Goal: Task Accomplishment & Management: Manage account settings

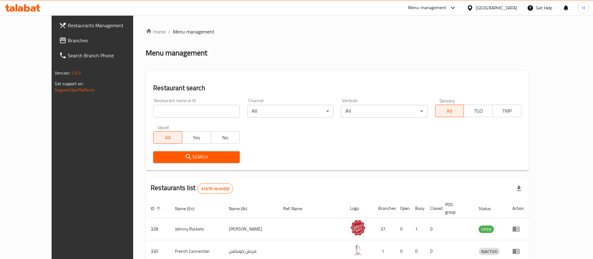
click at [68, 39] on span "Branches" at bounding box center [107, 41] width 78 height 8
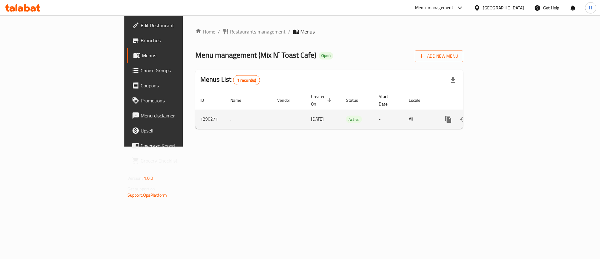
drag, startPoint x: 44, startPoint y: 158, endPoint x: 575, endPoint y: 110, distance: 532.4
click at [497, 115] on icon "enhanced table" at bounding box center [494, 119] width 8 height 8
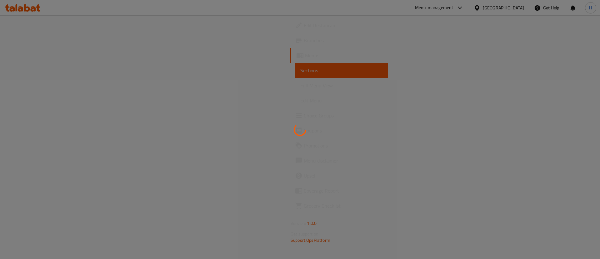
click at [575, 110] on div at bounding box center [300, 129] width 600 height 259
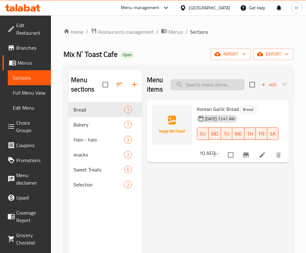
click at [206, 78] on div "Menu items Add Sort Manage items" at bounding box center [218, 85] width 142 height 30
click at [209, 83] on input "search" at bounding box center [208, 84] width 74 height 11
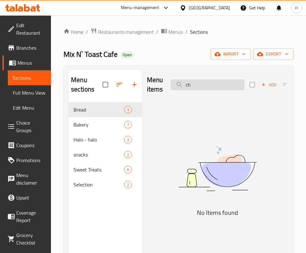
type input "c"
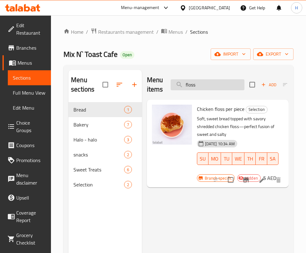
click at [204, 83] on input "floss" at bounding box center [208, 84] width 74 height 11
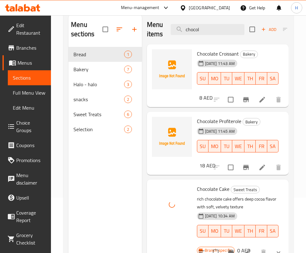
scroll to position [41, 0]
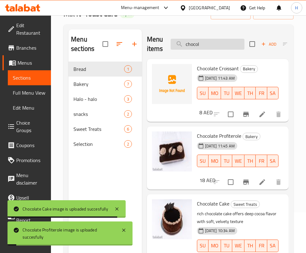
click at [216, 49] on input "chocol" at bounding box center [208, 44] width 74 height 11
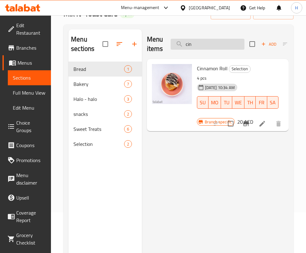
click at [208, 43] on input "cin" at bounding box center [208, 44] width 74 height 11
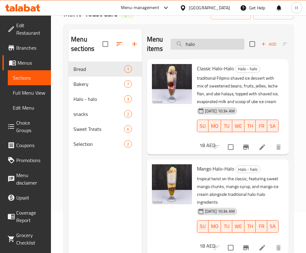
click at [198, 42] on input "halo" at bounding box center [208, 44] width 74 height 11
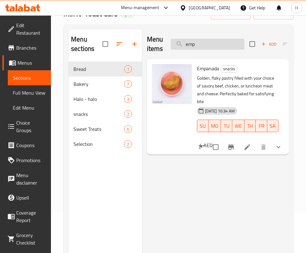
click at [210, 47] on input "emp" at bounding box center [208, 44] width 74 height 11
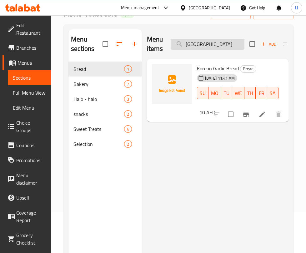
click at [207, 43] on input "korea" at bounding box center [208, 44] width 74 height 11
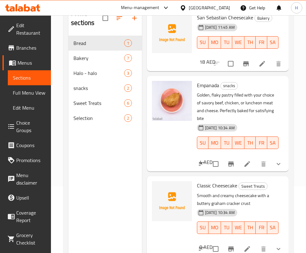
scroll to position [88, 0]
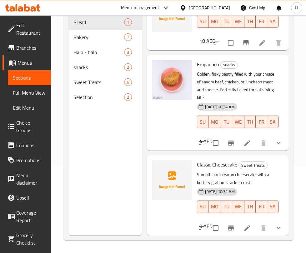
click at [267, 101] on div "22-05-2025 10:34 AM SU MO TU WE TH FR SA" at bounding box center [237, 118] width 87 height 34
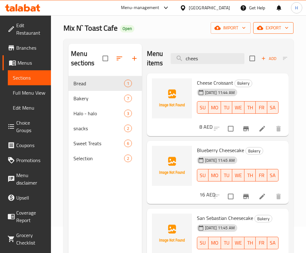
scroll to position [0, 0]
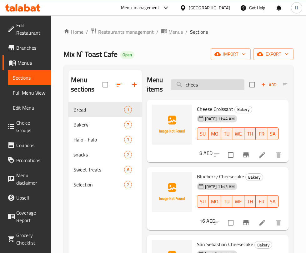
click at [216, 79] on input "chees" at bounding box center [208, 84] width 74 height 11
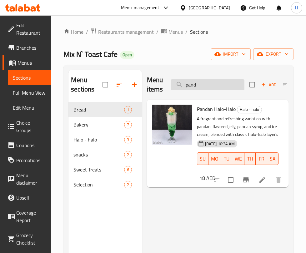
click at [198, 85] on input "pand" at bounding box center [208, 84] width 74 height 11
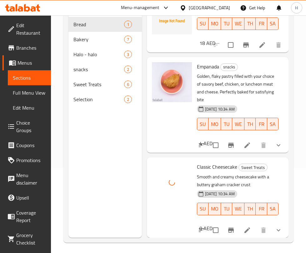
scroll to position [88, 0]
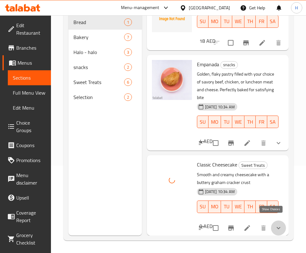
click at [275, 224] on icon "show more" at bounding box center [279, 228] width 8 height 8
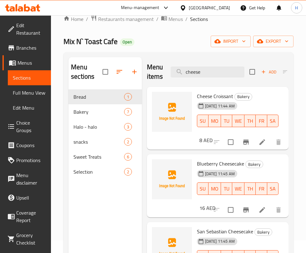
scroll to position [0, 0]
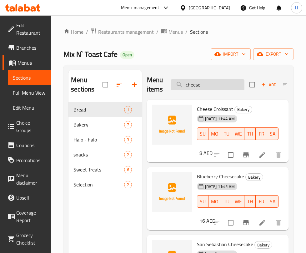
click at [201, 83] on input "cheese" at bounding box center [208, 84] width 74 height 11
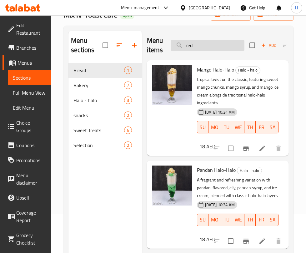
click at [219, 40] on input "red" at bounding box center [208, 45] width 74 height 11
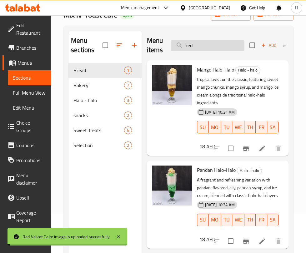
click at [219, 40] on input "red" at bounding box center [208, 45] width 74 height 11
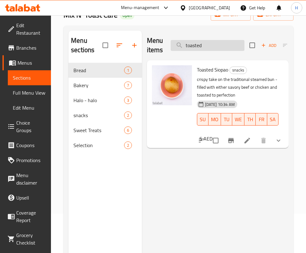
click at [213, 41] on input "toasted" at bounding box center [208, 45] width 74 height 11
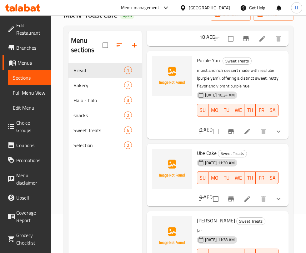
scroll to position [133, 0]
type input "ube"
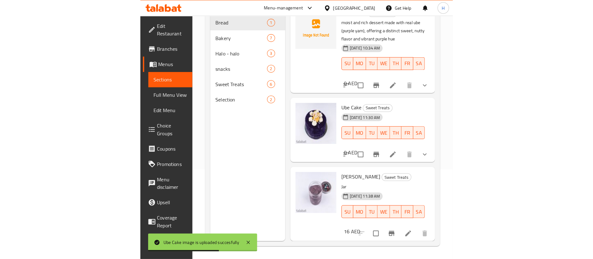
scroll to position [29, 0]
